Goal: Task Accomplishment & Management: Use online tool/utility

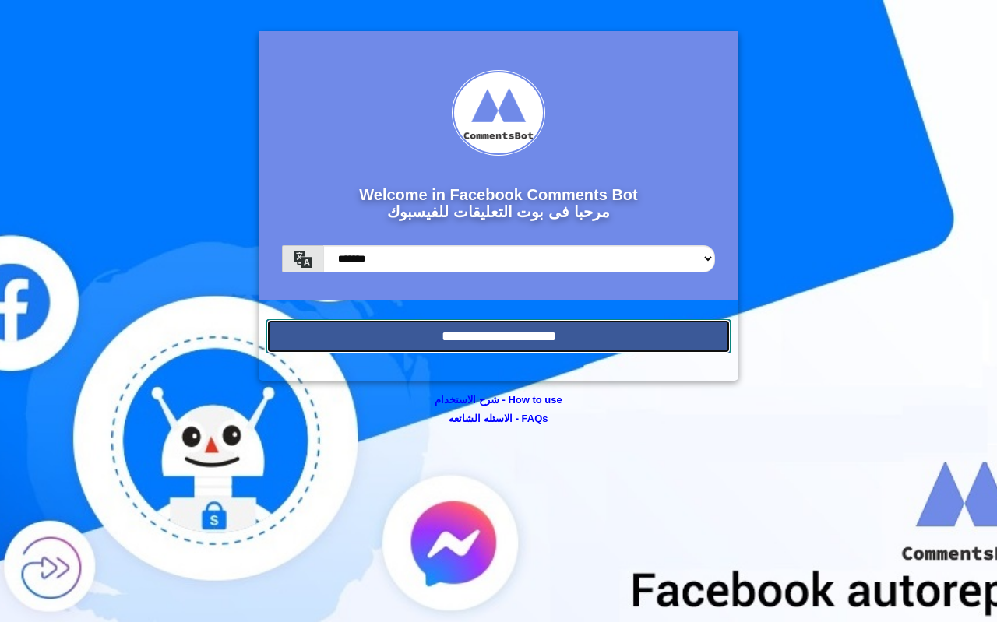
click at [489, 349] on input "**********" at bounding box center [498, 336] width 464 height 34
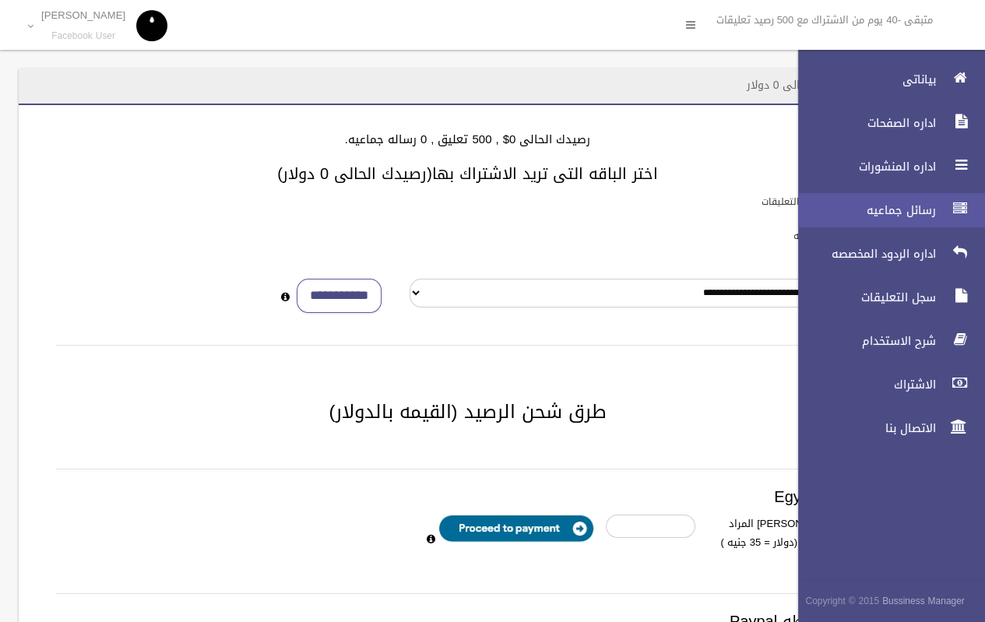
click at [878, 196] on link "رسائل جماعيه" at bounding box center [885, 210] width 200 height 34
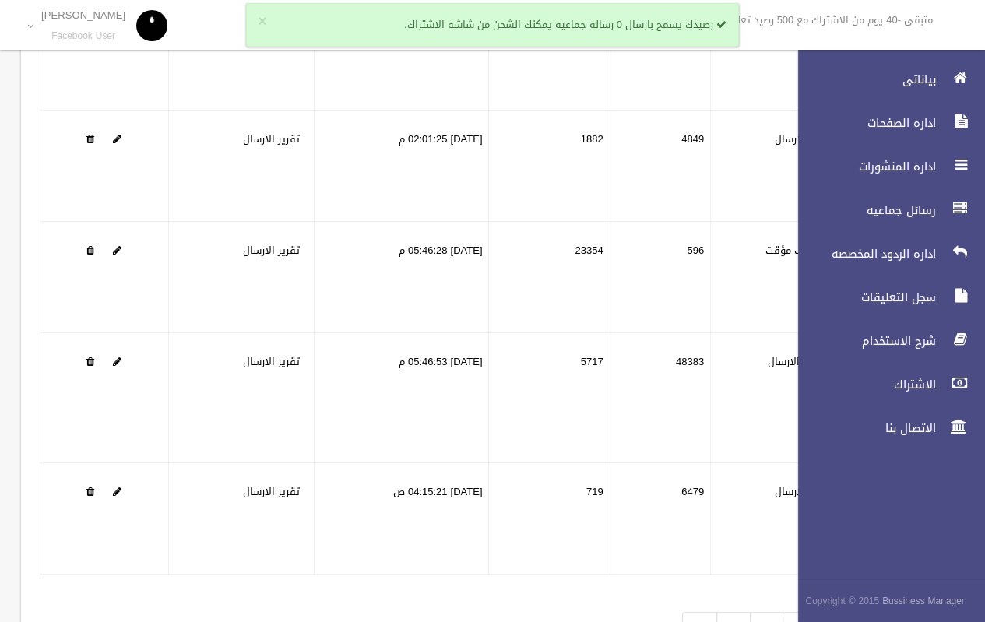
scroll to position [273, 0]
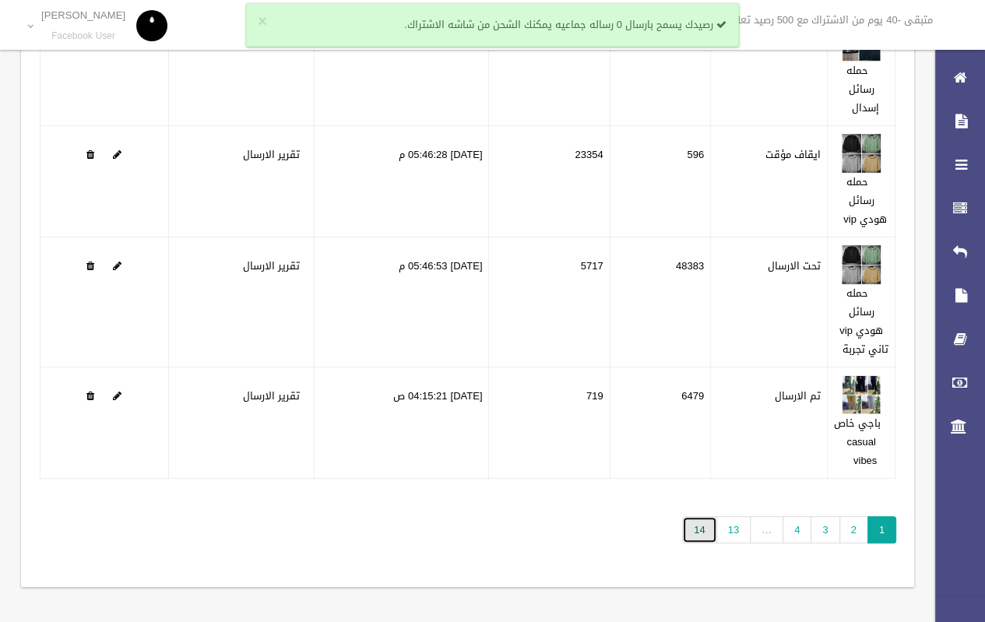
click at [706, 523] on link "14" at bounding box center [699, 529] width 34 height 27
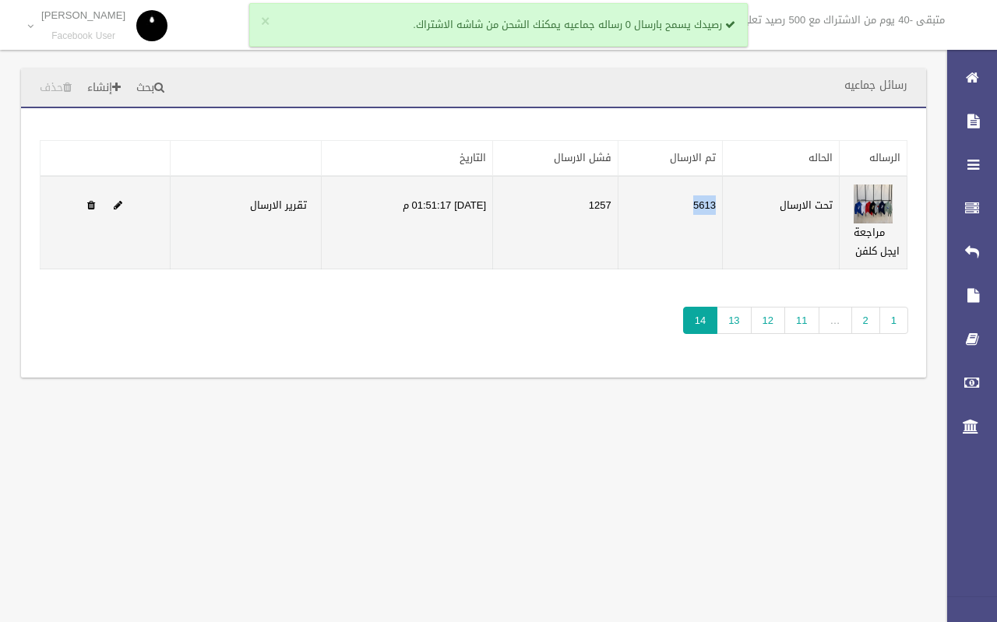
drag, startPoint x: 695, startPoint y: 202, endPoint x: 741, endPoint y: 209, distance: 46.5
click at [741, 209] on tr "مراجعة ايجل كلفن تحت الارسال 5613 1257 [DATE] 01:51:17 م تقرير الارسال" at bounding box center [473, 222] width 867 height 93
click at [684, 231] on td "5613" at bounding box center [669, 222] width 104 height 93
